Goal: Transaction & Acquisition: Purchase product/service

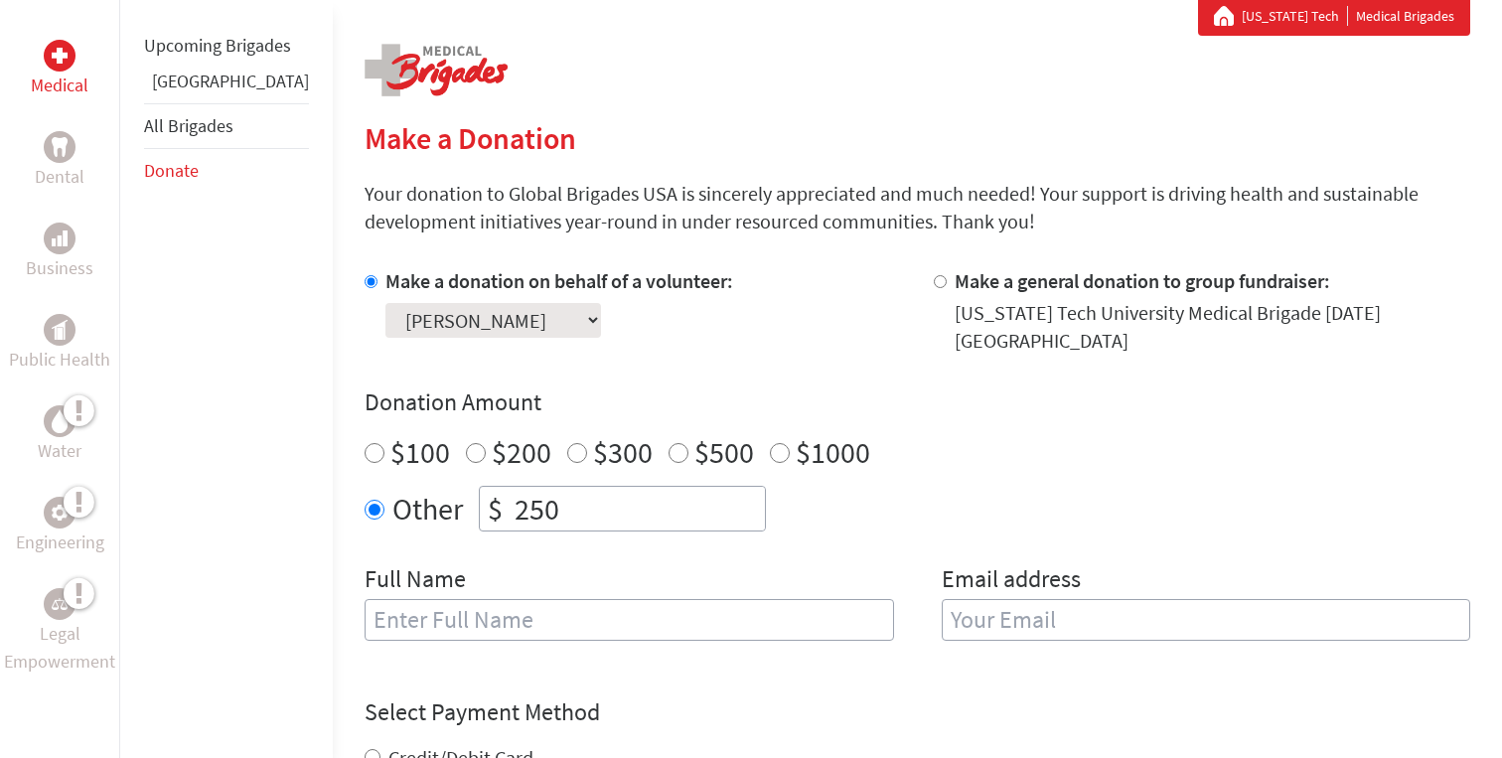
scroll to position [377, 0]
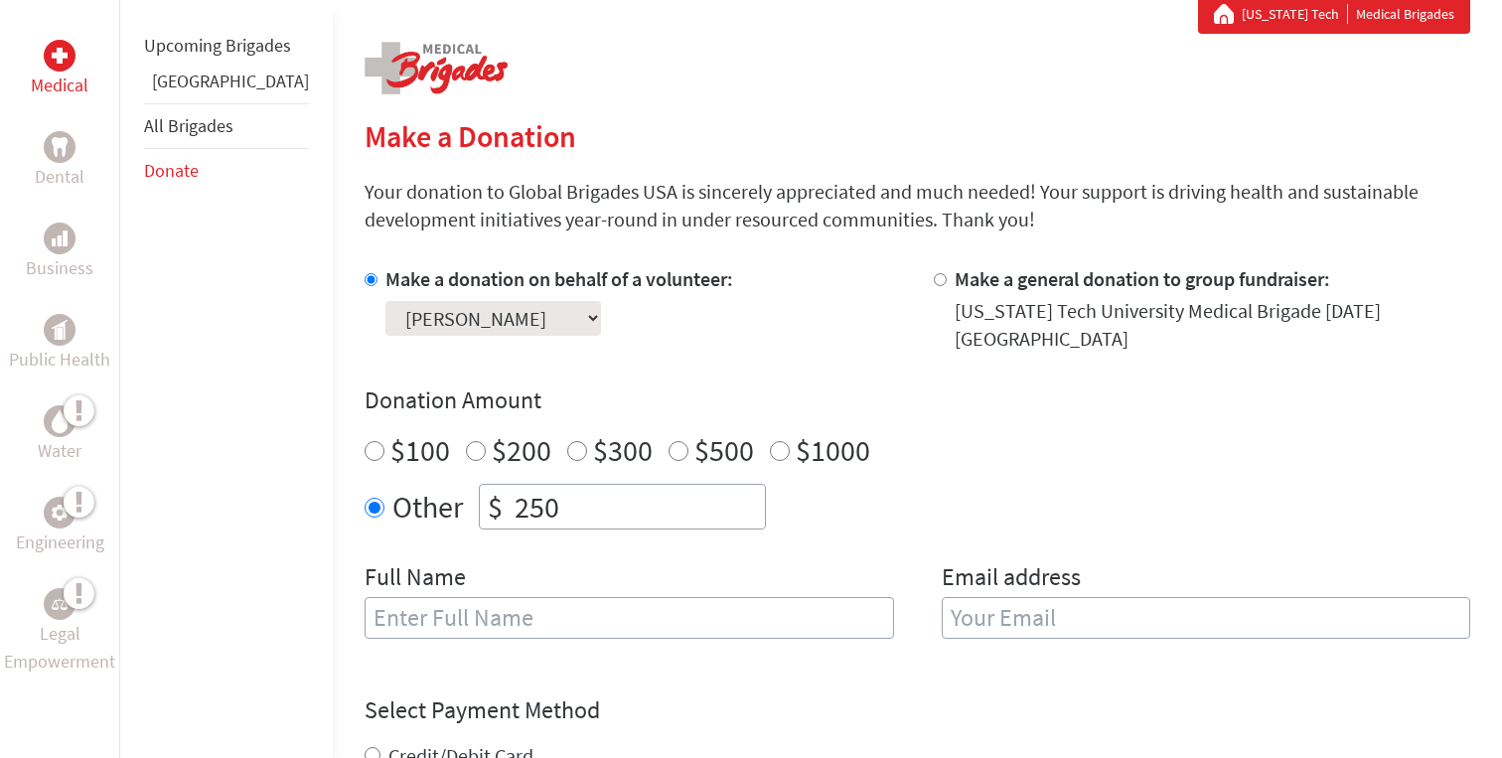
click at [694, 604] on input "text" at bounding box center [630, 618] width 530 height 42
click at [775, 331] on div "Make a donation on behalf of a volunteer: Select a volunteer... [PERSON_NAME] […" at bounding box center [633, 308] width 537 height 87
click at [187, 92] on link "[GEOGRAPHIC_DATA]" at bounding box center [230, 81] width 157 height 23
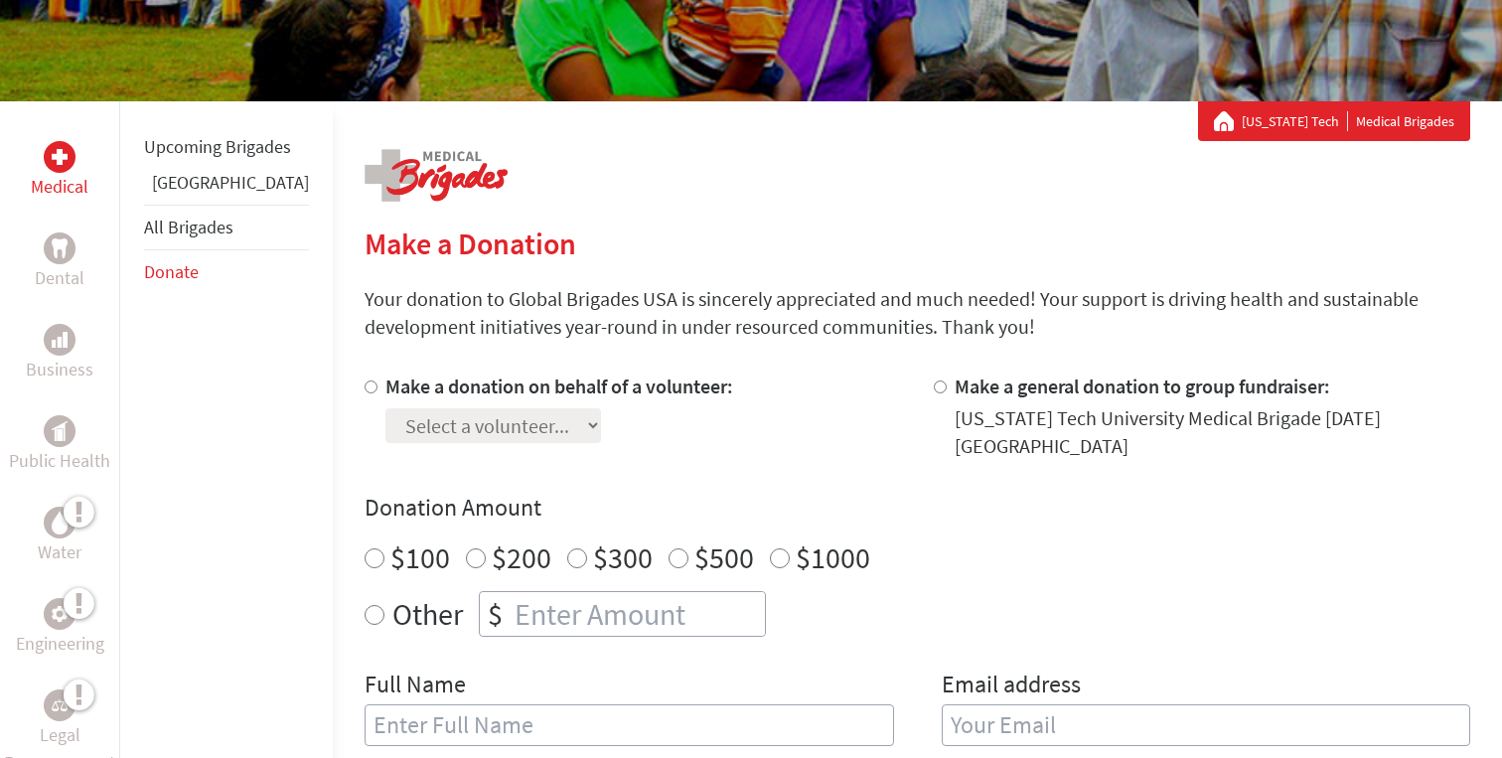
scroll to position [270, 0]
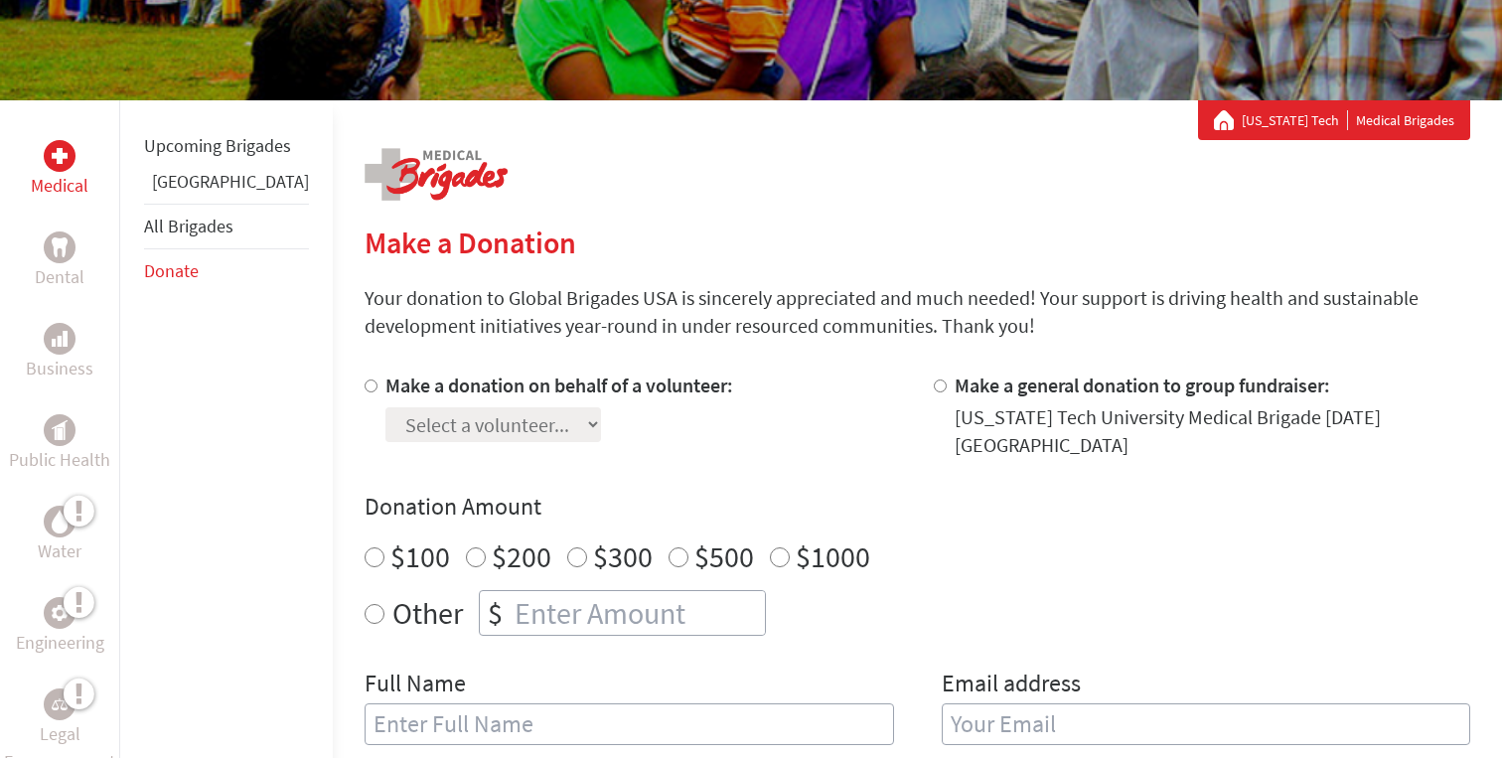
click at [508, 383] on label "Make a donation on behalf of a volunteer:" at bounding box center [559, 385] width 348 height 25
click at [378, 383] on input "Make a donation on behalf of a volunteer:" at bounding box center [371, 385] width 13 height 13
radio input "true"
click at [477, 416] on select "Select a volunteer... Anna Grace Johnsson Anushka Jain Ashley Vitulli Caroline …" at bounding box center [493, 424] width 216 height 35
select select "F4D0E3D2-8421-11EF-BF8B-42010A8A0043"
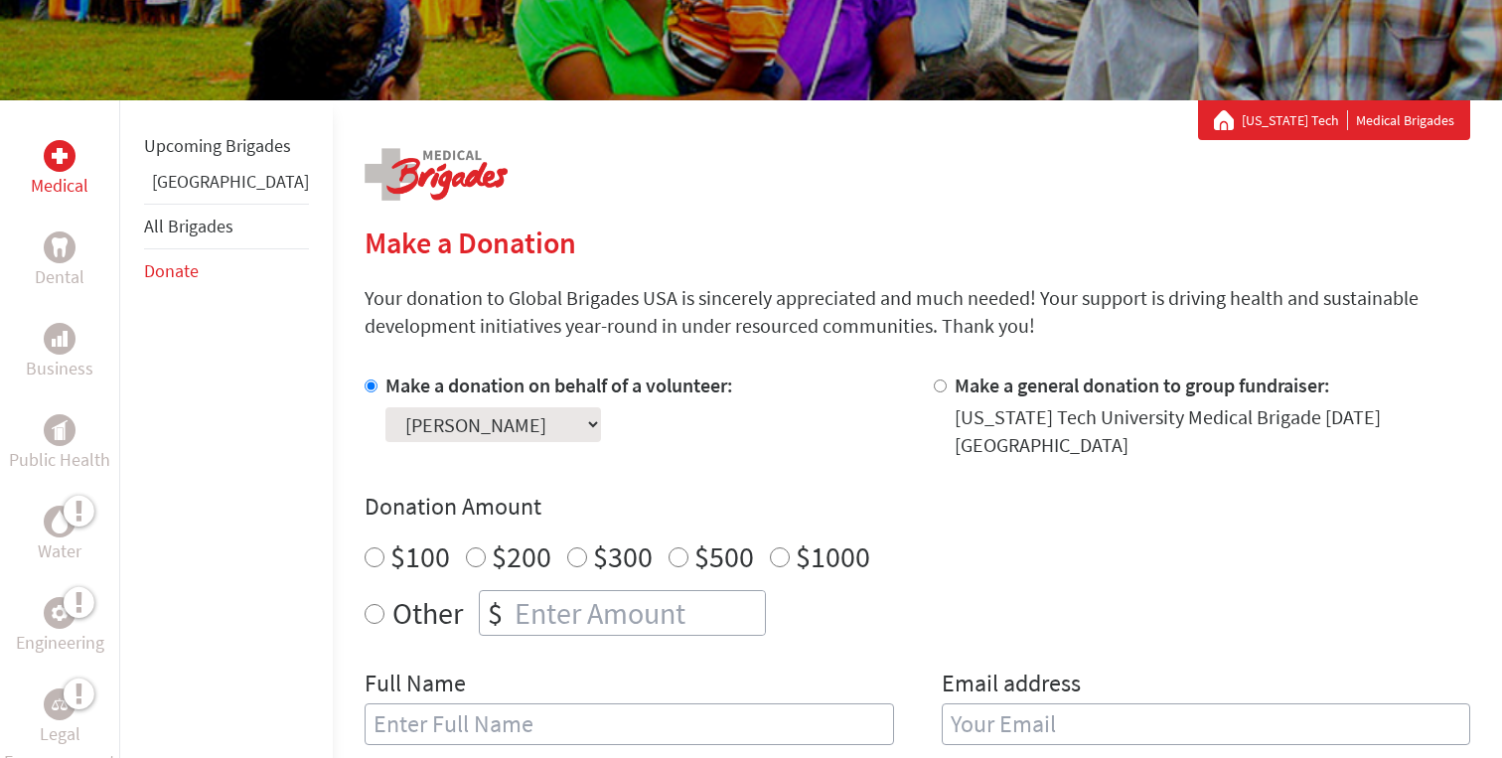
click at [385, 407] on select "Select a volunteer... Anna Grace Johnsson Anushka Jain Ashley Vitulli Caroline …" at bounding box center [493, 424] width 216 height 35
click at [733, 275] on section "Make a Donation Your donation to Global Brigades USA is sincerely appreciated a…" at bounding box center [918, 736] width 1106 height 1023
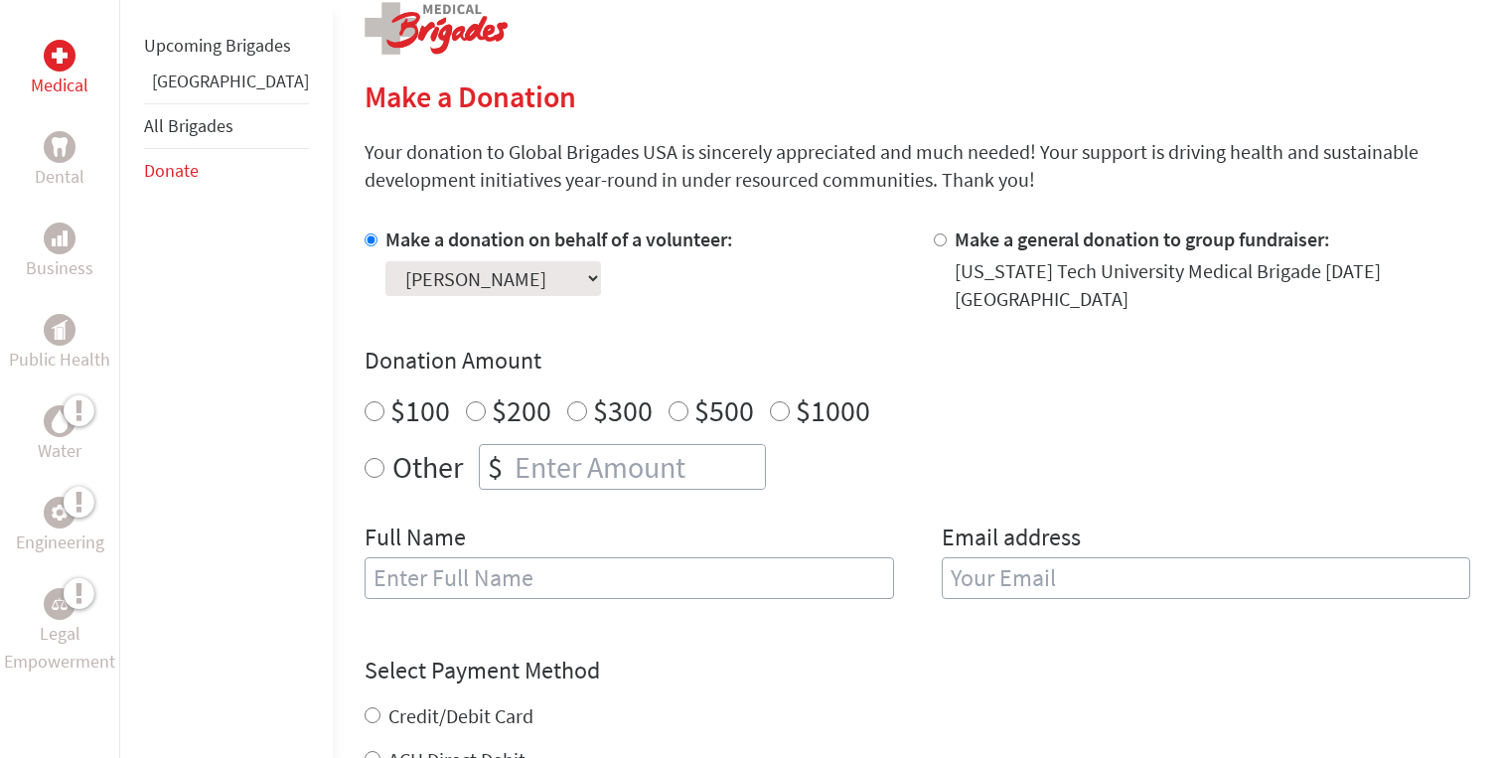
scroll to position [415, 0]
click at [392, 448] on label "Other" at bounding box center [427, 468] width 71 height 46
click at [365, 459] on input "Other" at bounding box center [375, 469] width 20 height 20
radio input "true"
click at [589, 460] on input "number" at bounding box center [638, 468] width 254 height 44
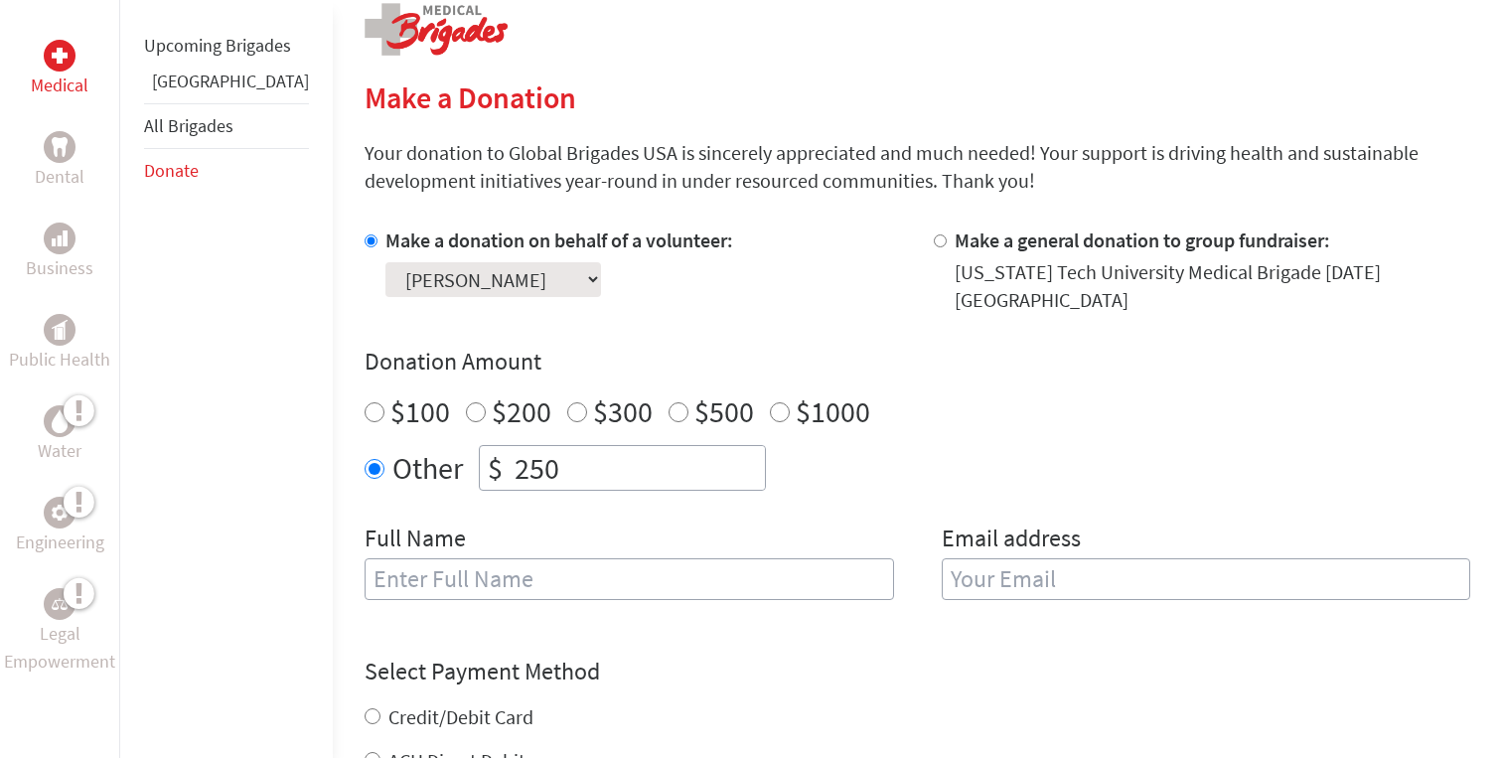
type input "250"
click at [610, 523] on div "Full Name" at bounding box center [630, 573] width 530 height 101
click at [546, 570] on input "text" at bounding box center [630, 579] width 530 height 42
click at [889, 634] on form "Make a donation on behalf of a volunteer: Select a volunteer... Anna Grace John…" at bounding box center [918, 621] width 1106 height 789
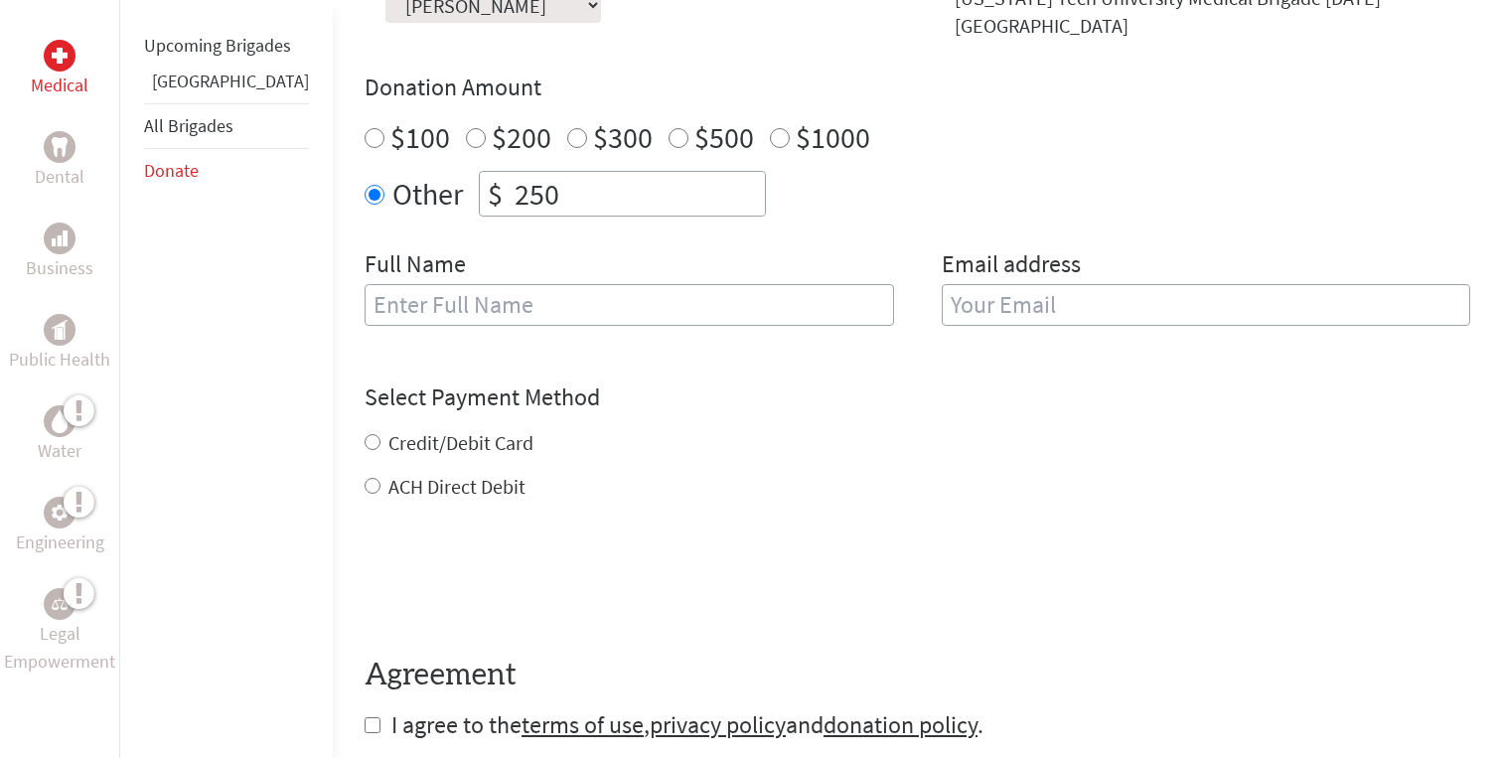
scroll to position [684, 0]
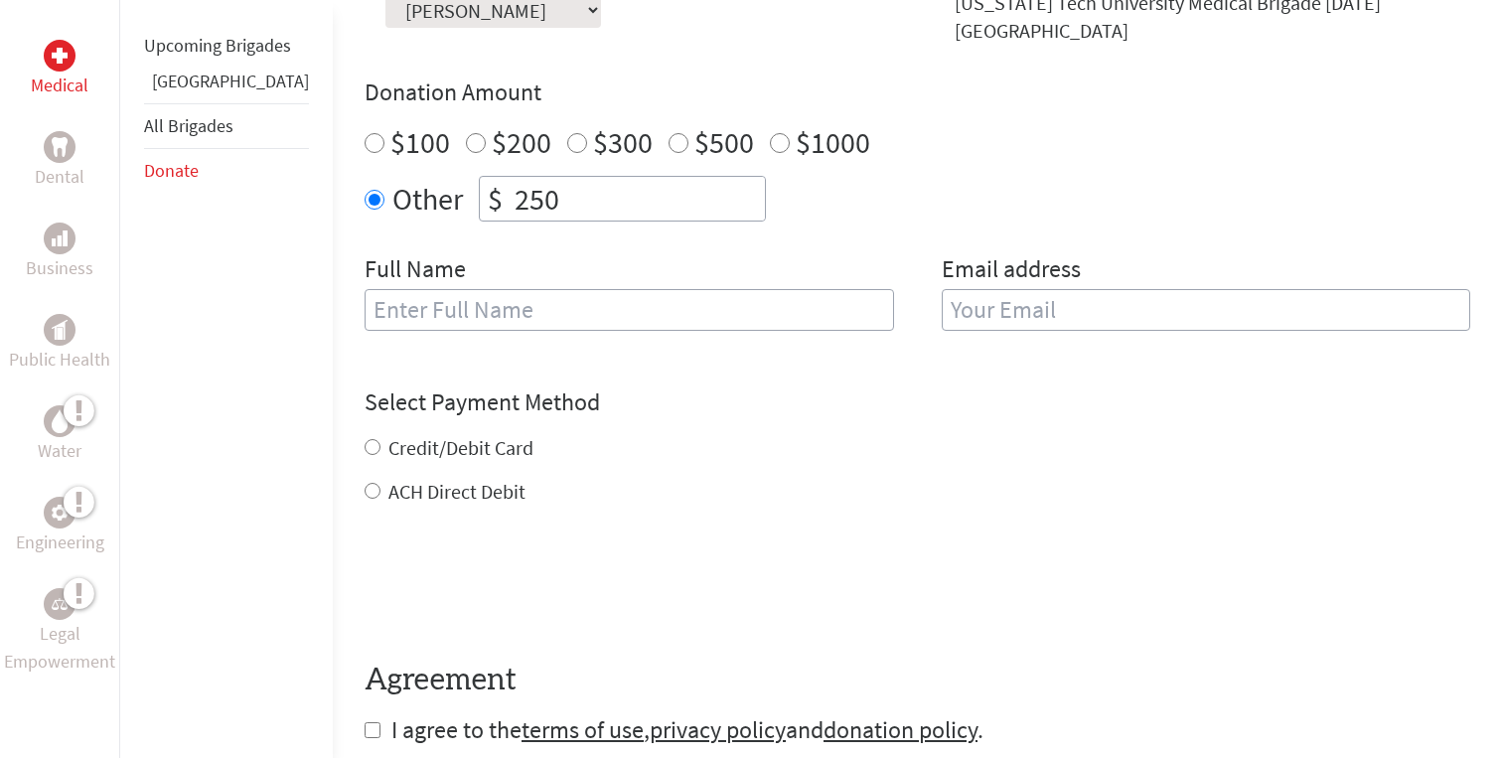
click at [403, 435] on label "Credit/Debit Card" at bounding box center [460, 447] width 145 height 25
click at [380, 439] on input "Credit/Debit Card" at bounding box center [373, 447] width 16 height 16
radio input "true"
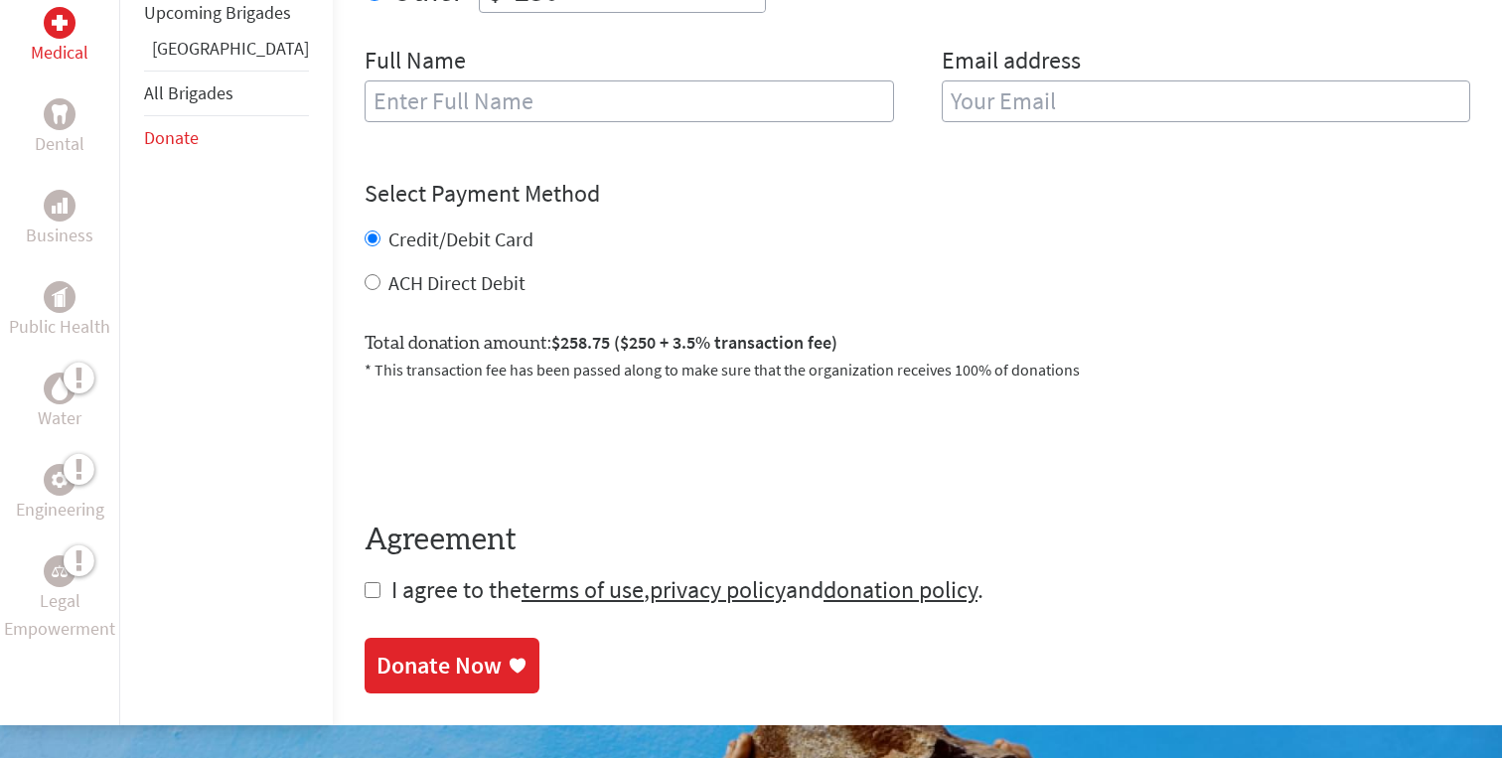
scroll to position [897, 0]
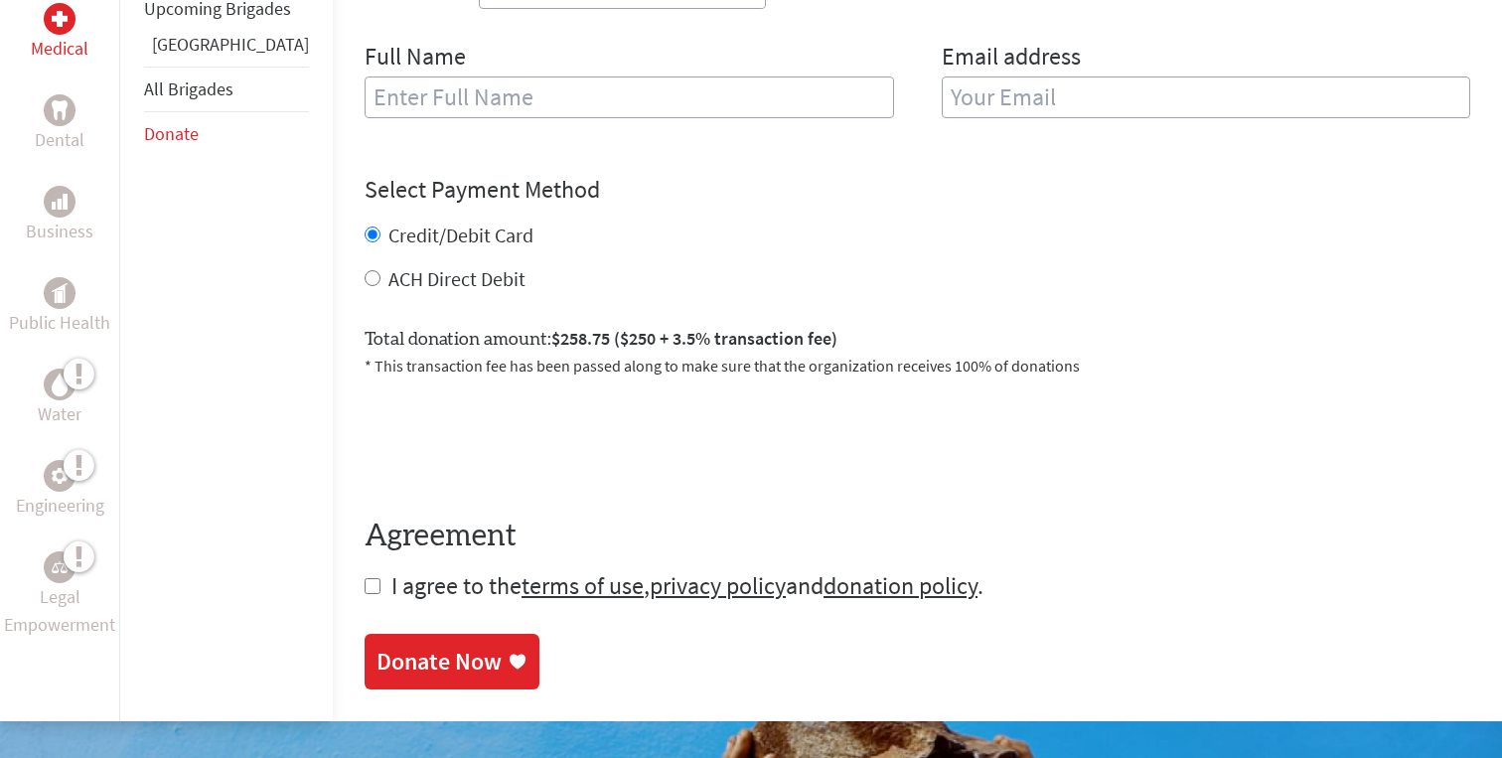
click at [306, 573] on div "Medical Dental Business Public Health Water Engineering Legal Empowerment Upcom…" at bounding box center [751, 97] width 1502 height 1248
click at [365, 578] on input "checkbox" at bounding box center [373, 586] width 16 height 16
checkbox input "true"
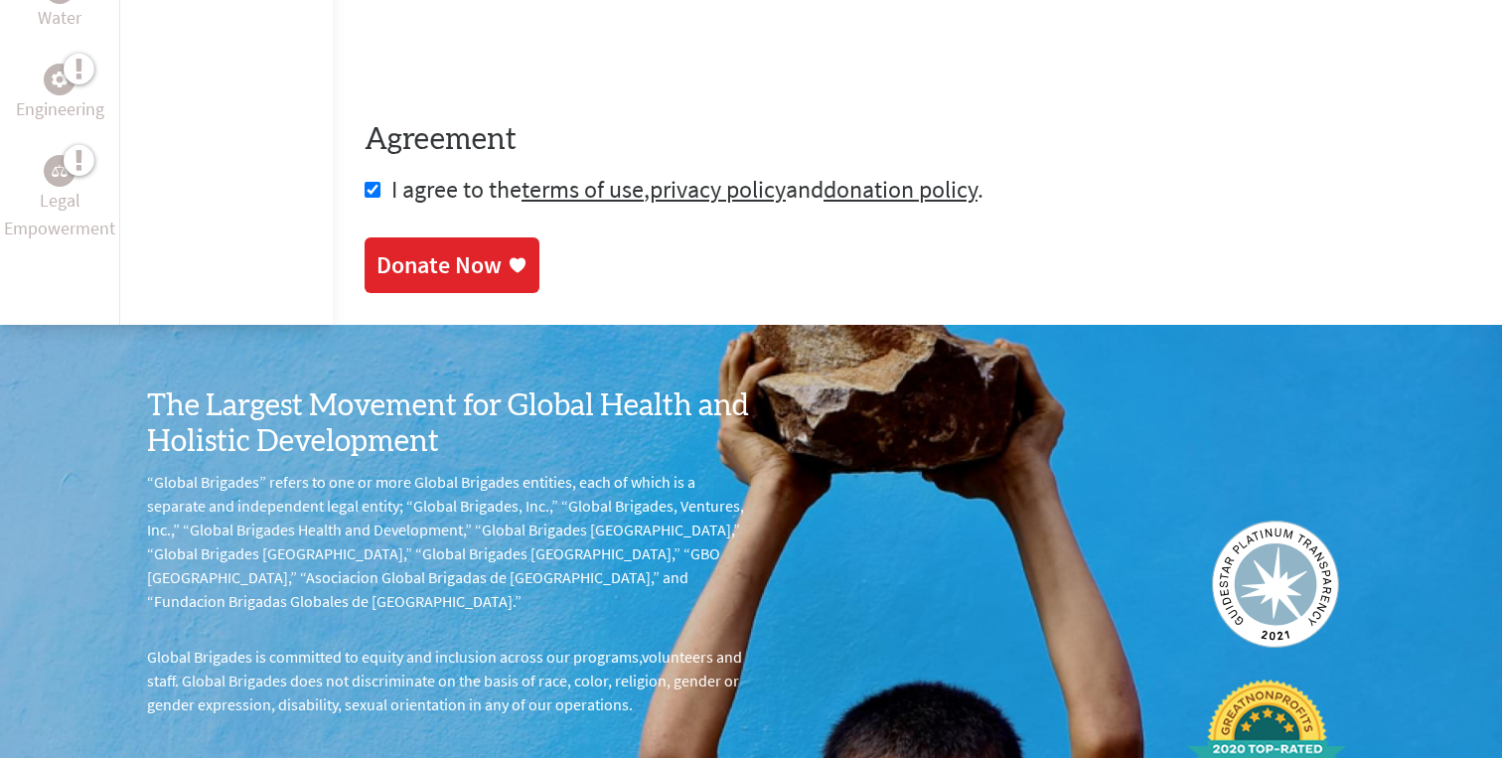
scroll to position [850, 0]
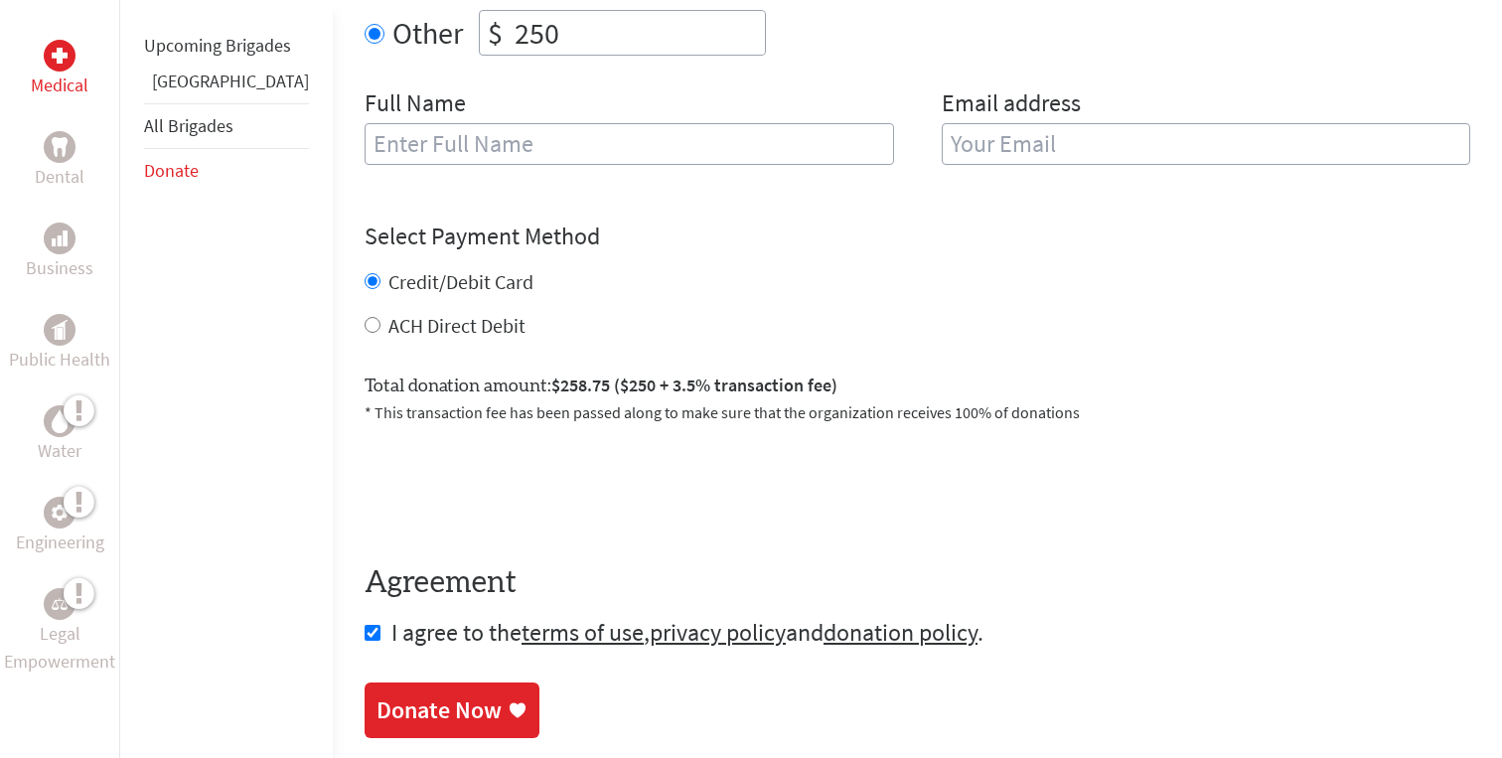
click at [423, 702] on div "Donate Now" at bounding box center [439, 710] width 125 height 32
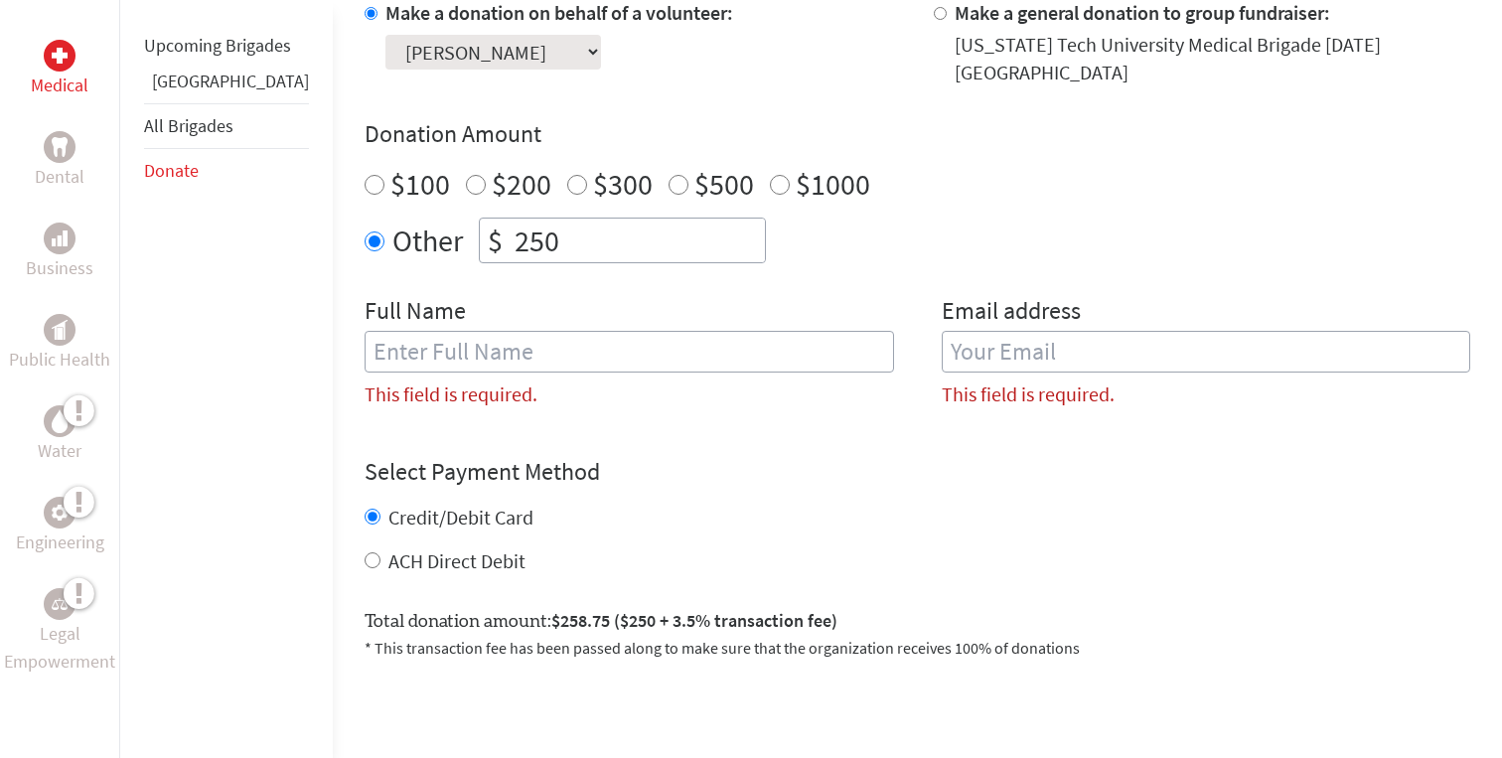
scroll to position [642, 0]
click at [511, 357] on div "Full Name This field is required." at bounding box center [630, 360] width 530 height 129
click at [513, 351] on input "text" at bounding box center [630, 353] width 530 height 42
type input "[PERSON_NAME]"
type input "evan.mcgrory@gmail.com"
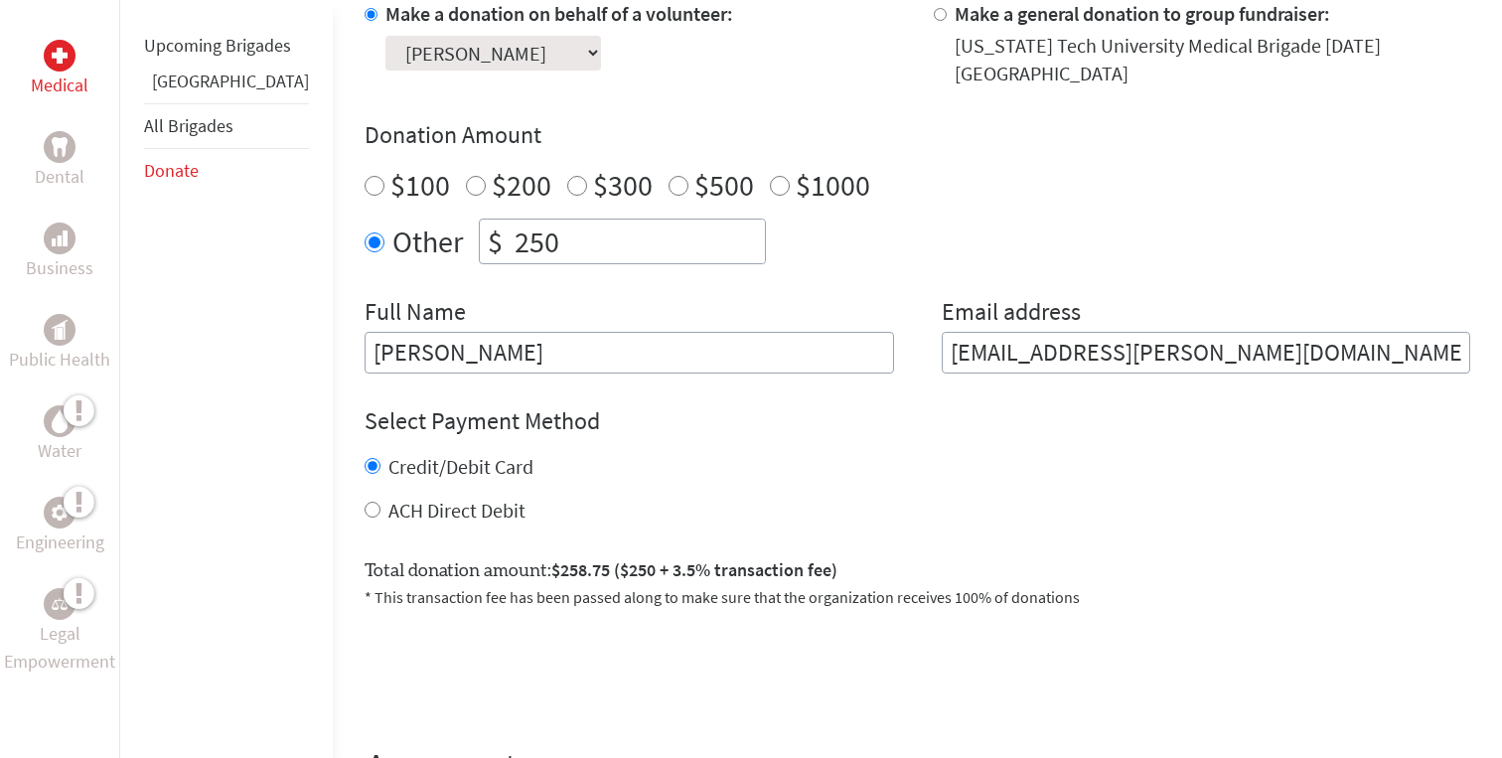
click at [856, 425] on div "Select Payment Method NOTE: American Express is not accepted. Please proceed no…" at bounding box center [918, 464] width 1106 height 119
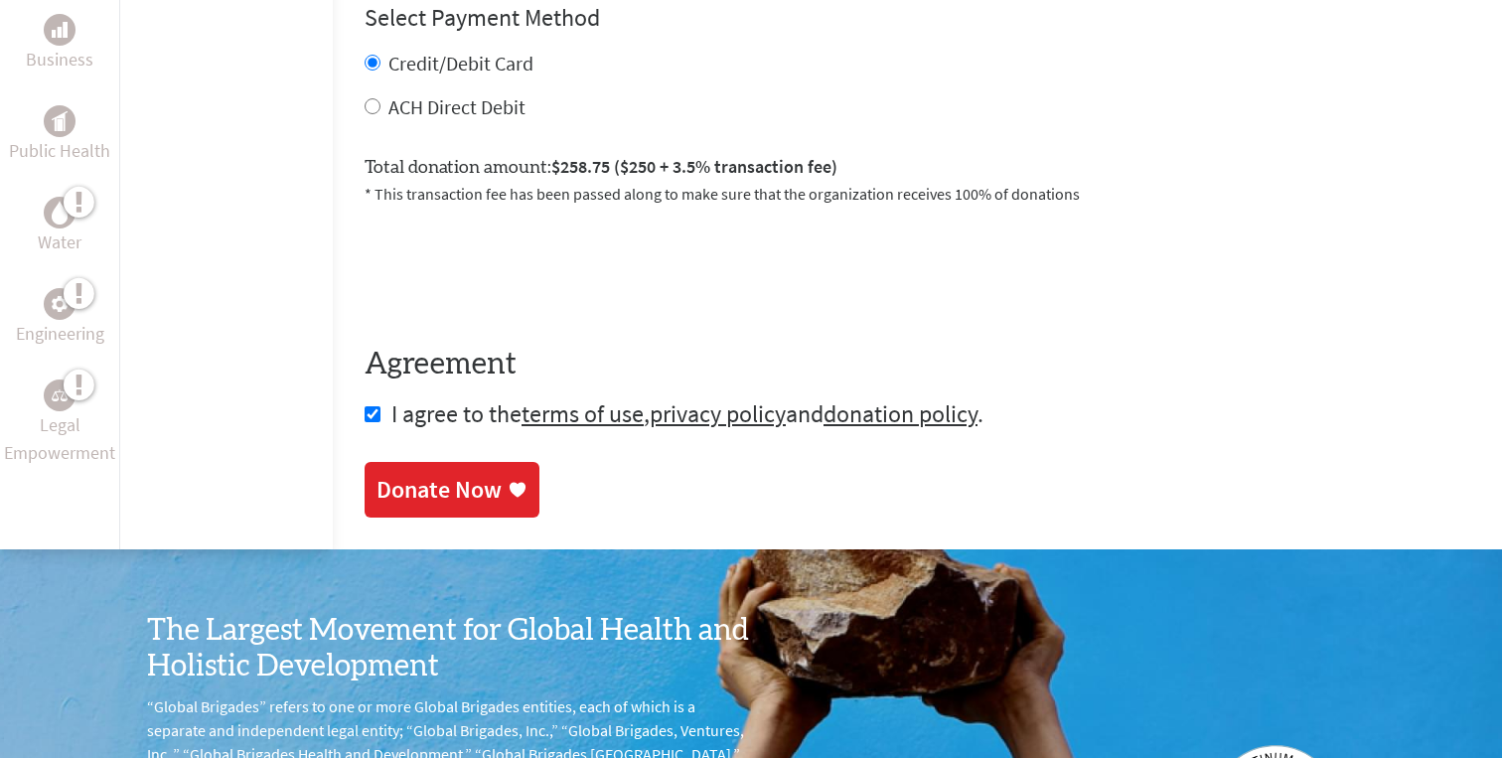
scroll to position [953, 0]
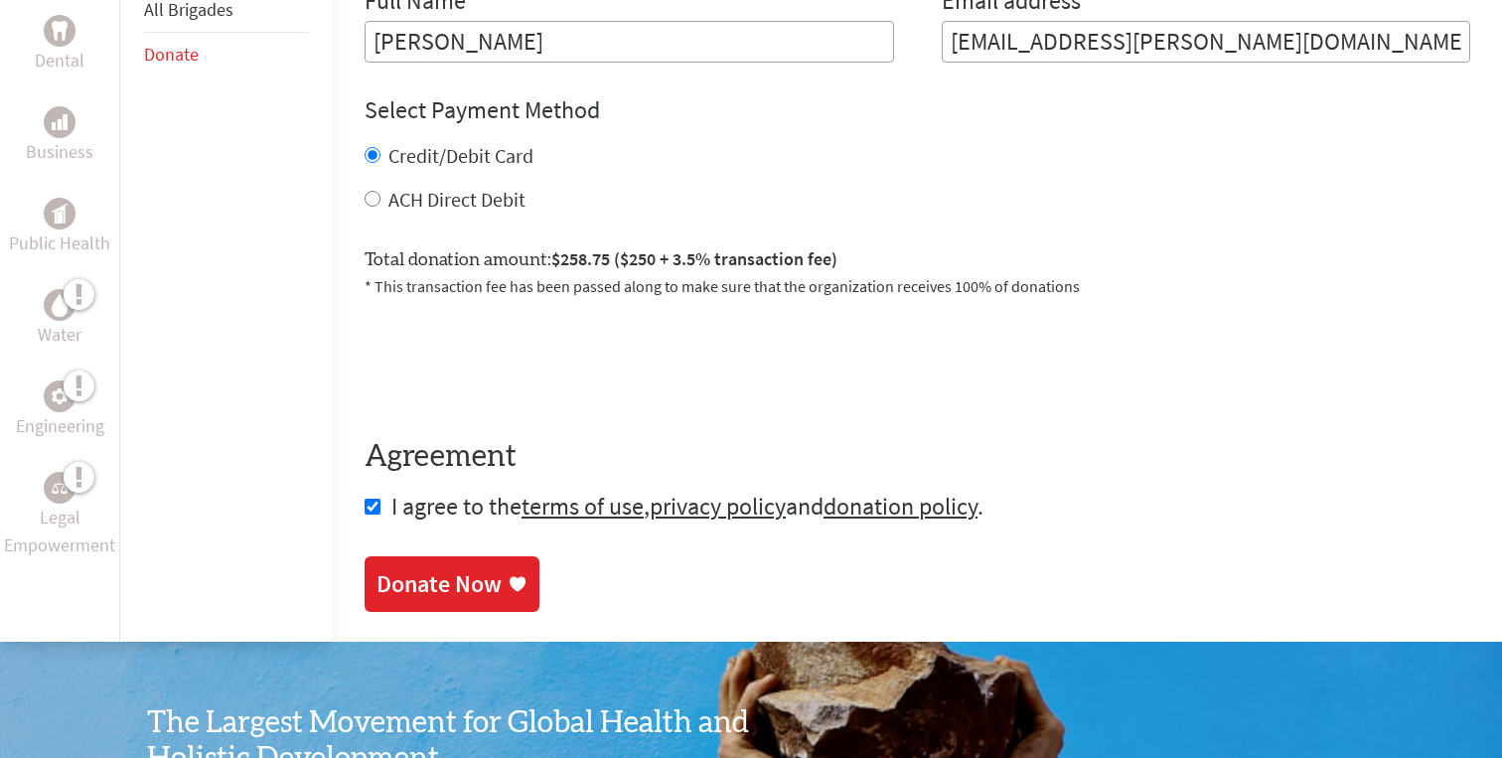
click at [430, 568] on div "Donate Now" at bounding box center [439, 584] width 125 height 32
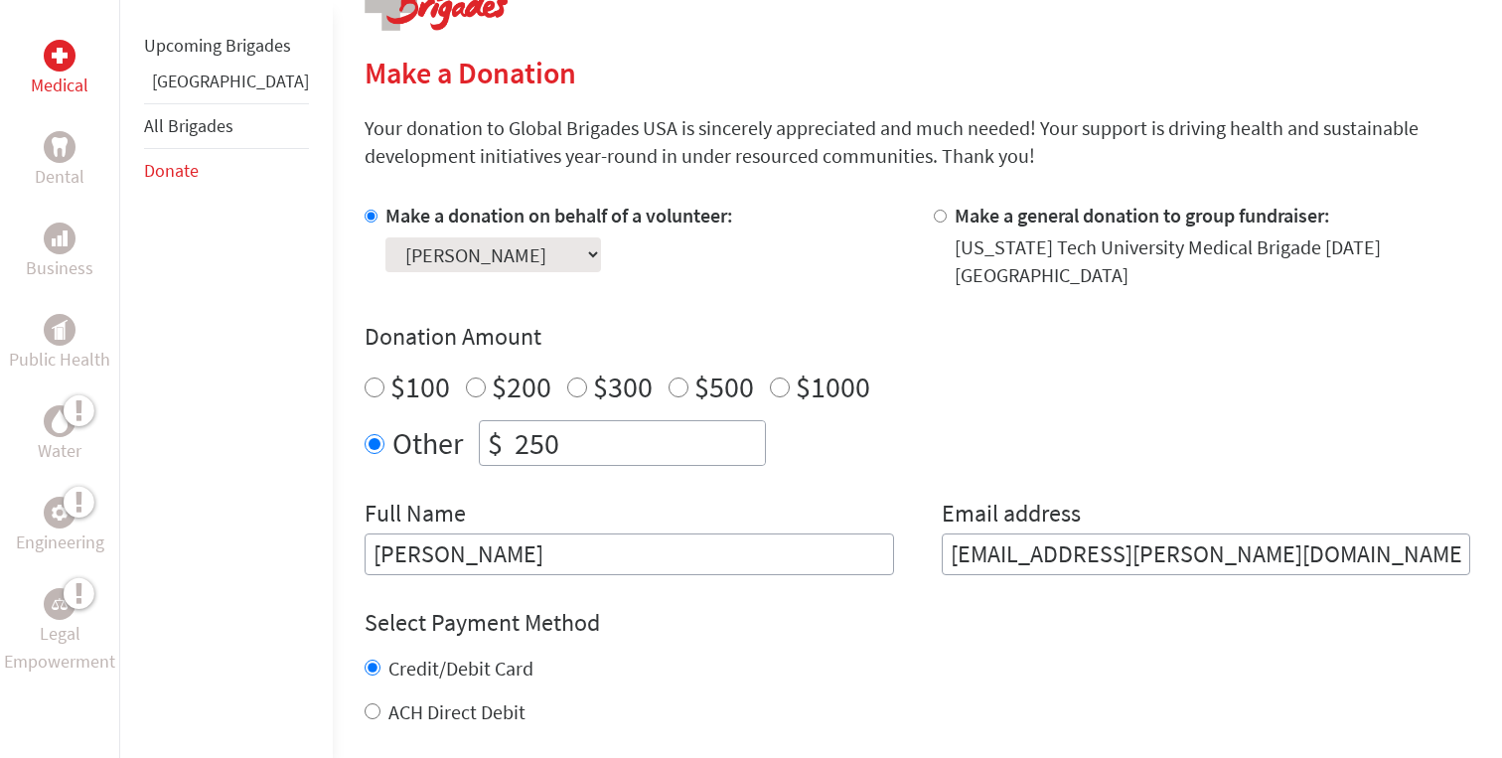
scroll to position [474, 0]
